Goal: Information Seeking & Learning: Compare options

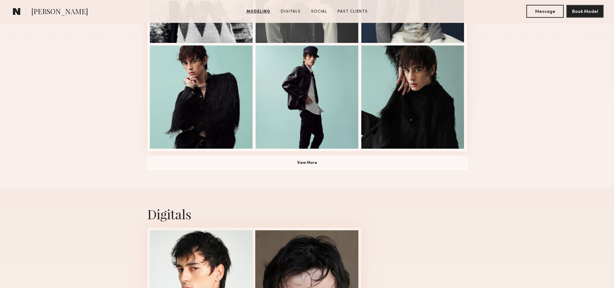
scroll to position [516, 0]
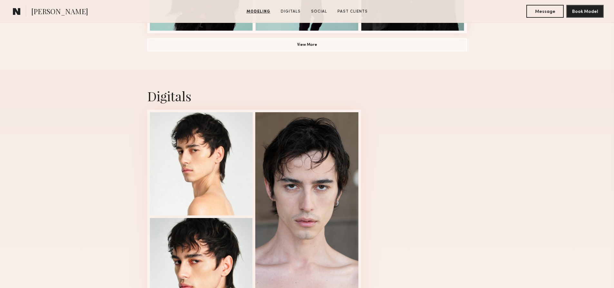
click at [83, 147] on div "Digitals 1 of 3" at bounding box center [307, 205] width 614 height 272
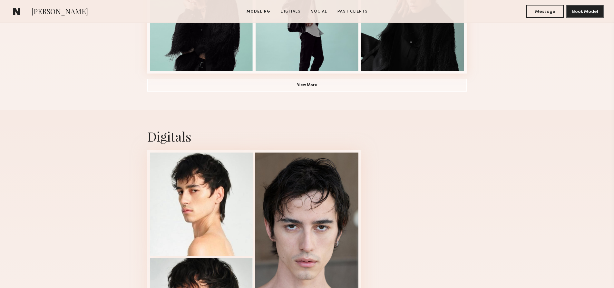
scroll to position [645, 0]
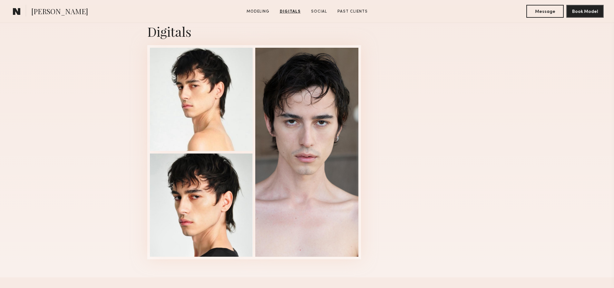
click at [81, 145] on div "Digitals 1 of 3" at bounding box center [307, 141] width 614 height 272
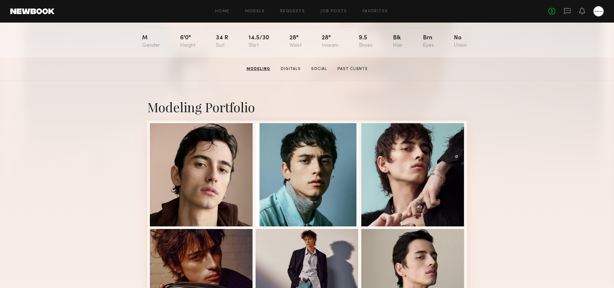
scroll to position [0, 0]
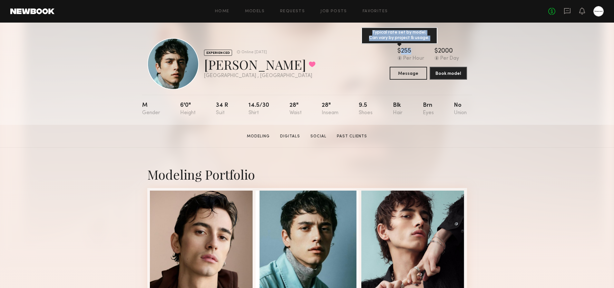
drag, startPoint x: 395, startPoint y: 51, endPoint x: 414, endPoint y: 51, distance: 18.4
click at [414, 51] on div "$ Typical rate set by model. Can vary by project & usage. 255 Per Hour $ Typica…" at bounding box center [428, 55] width 77 height 14
click at [414, 51] on div "$ Typical rate set by model. Can vary by project & usage. 255" at bounding box center [411, 51] width 27 height 6
click at [515, 138] on section "Lucas M. Modeling Digitals Social Past Clients Message Book Model" at bounding box center [307, 136] width 614 height 23
click at [550, 138] on section "Lucas M. Modeling Digitals Social Past Clients Message Book Model" at bounding box center [307, 136] width 614 height 23
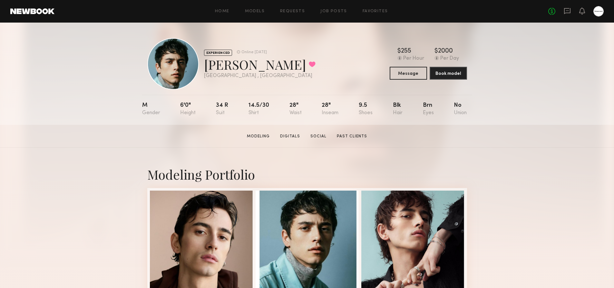
drag, startPoint x: 410, startPoint y: 53, endPoint x: 387, endPoint y: 55, distance: 23.6
click at [387, 55] on div "EXPERIENCED Online 3d ago Lucas M. Favorited Los Angeles , CA Online 3d ago $ T…" at bounding box center [307, 64] width 320 height 52
click at [329, 63] on div "EXPERIENCED Online 3d ago Lucas M. Favorited Los Angeles , CA Online 3d ago $ T…" at bounding box center [307, 64] width 320 height 52
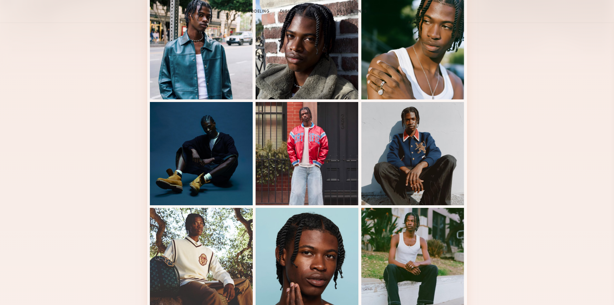
scroll to position [322, 0]
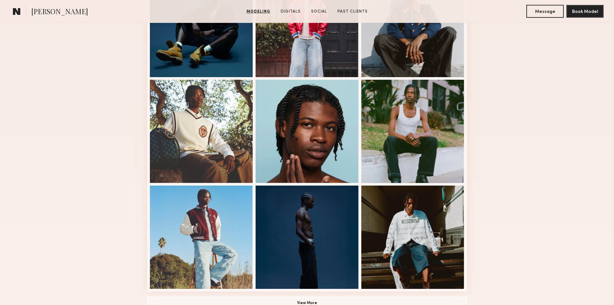
drag, startPoint x: 518, startPoint y: 154, endPoint x: 487, endPoint y: 147, distance: 32.4
click at [516, 155] on div "Modeling Portfolio View More" at bounding box center [307, 76] width 614 height 502
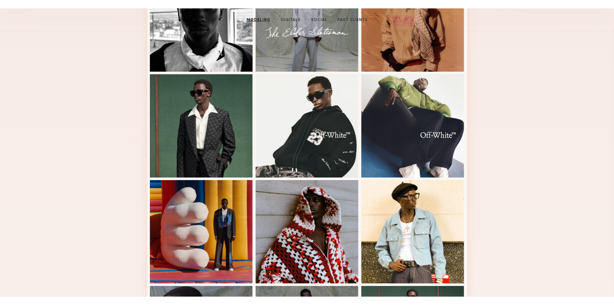
scroll to position [64, 0]
